Goal: Information Seeking & Learning: Learn about a topic

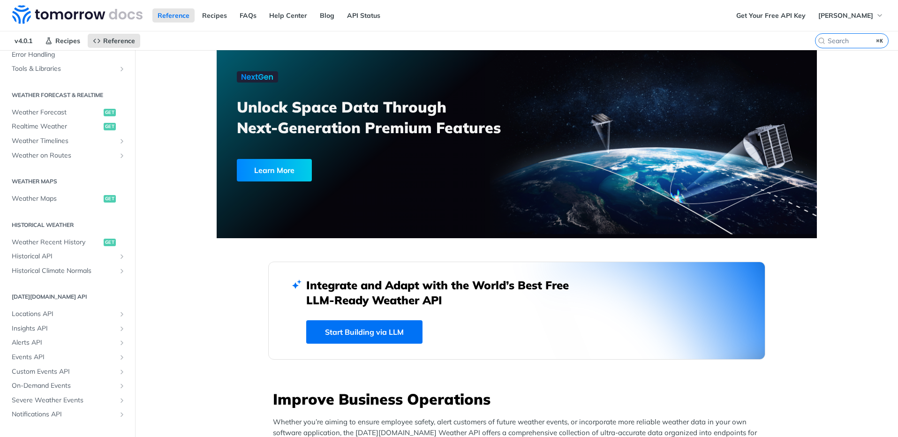
scroll to position [186, 0]
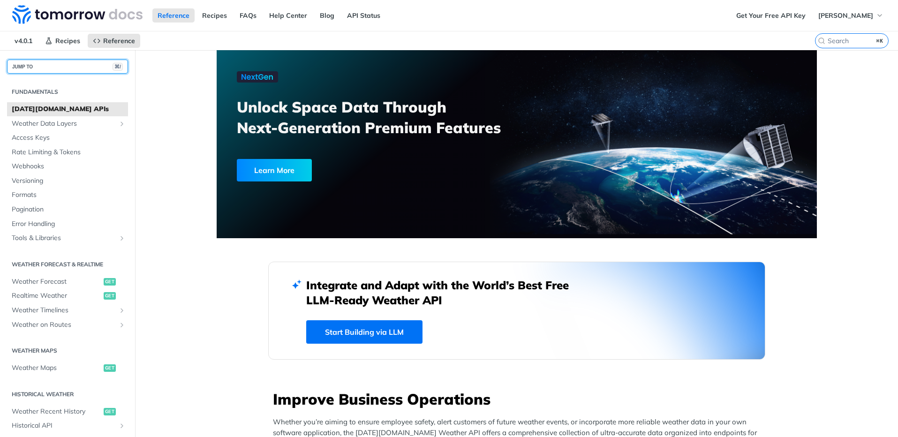
click at [45, 70] on button "JUMP TO ⌘/" at bounding box center [67, 67] width 121 height 14
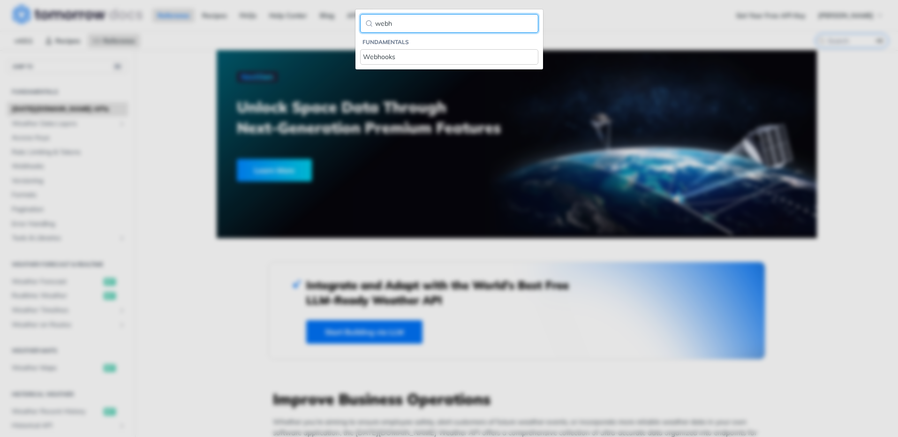
type input "webh"
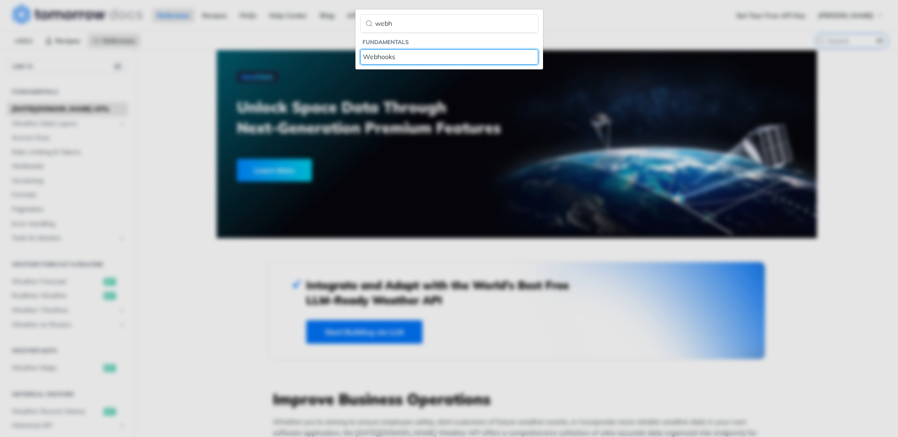
click at [399, 53] on div "Webhooks" at bounding box center [449, 57] width 173 height 10
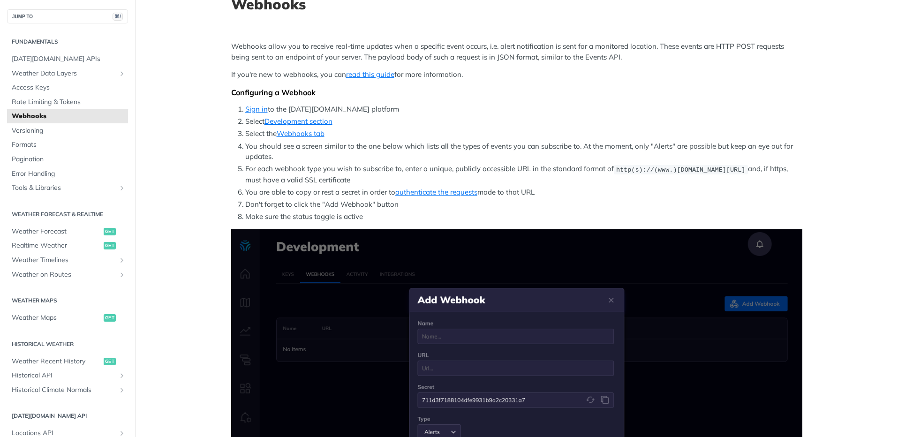
scroll to position [67, 0]
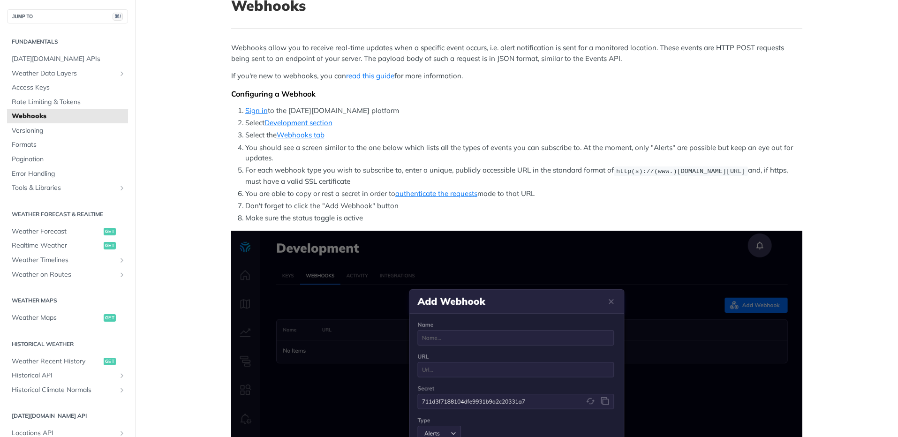
click at [46, 60] on span "[DATE][DOMAIN_NAME] APIs" at bounding box center [69, 58] width 114 height 9
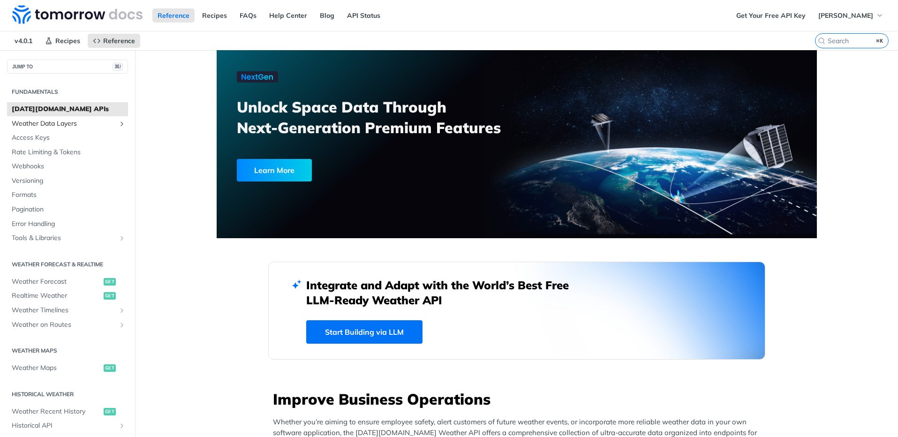
click at [62, 124] on span "Weather Data Layers" at bounding box center [64, 123] width 104 height 9
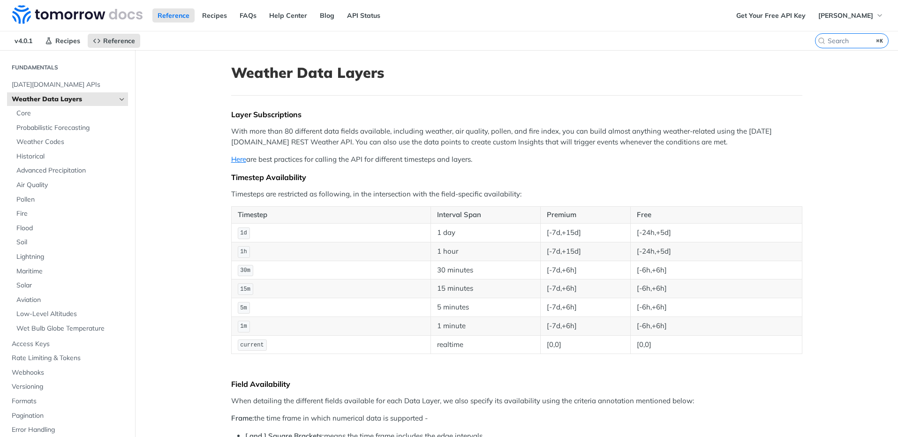
scroll to position [8, 0]
